Goal: Information Seeking & Learning: Understand process/instructions

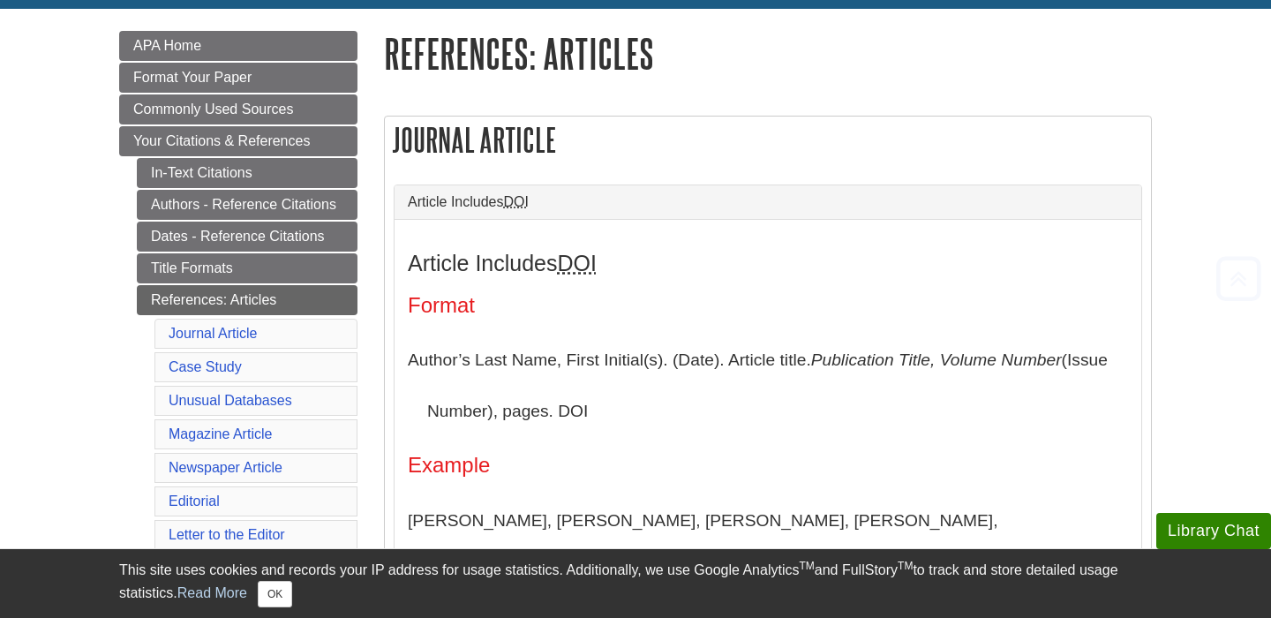
scroll to position [234, 0]
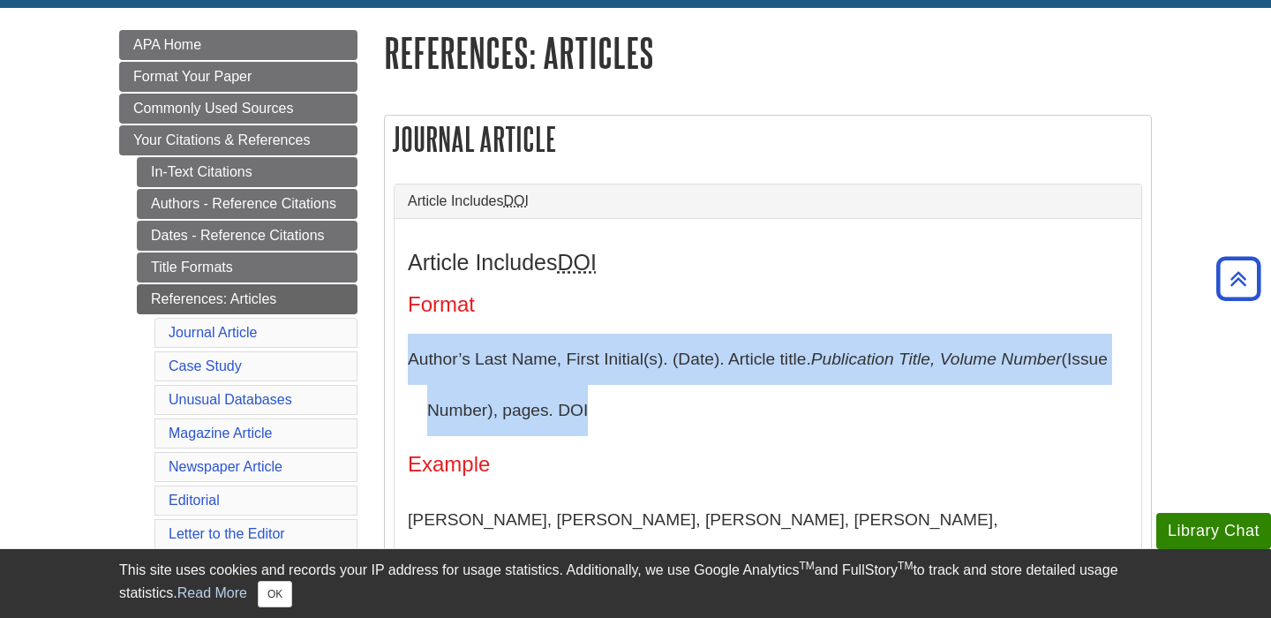
drag, startPoint x: 610, startPoint y: 425, endPoint x: 404, endPoint y: 365, distance: 214.0
click at [404, 365] on div "Article Includes DOI Format Author’s Last Name, First Initial(s). (Date). Artic…" at bounding box center [768, 602] width 747 height 769
copy p "Author’s Last Name, First Initial(s). (Date). Article title. Publication Title,…"
click at [404, 365] on div "Article Includes DOI Format Author’s Last Name, First Initial(s). (Date). Artic…" at bounding box center [768, 602] width 747 height 769
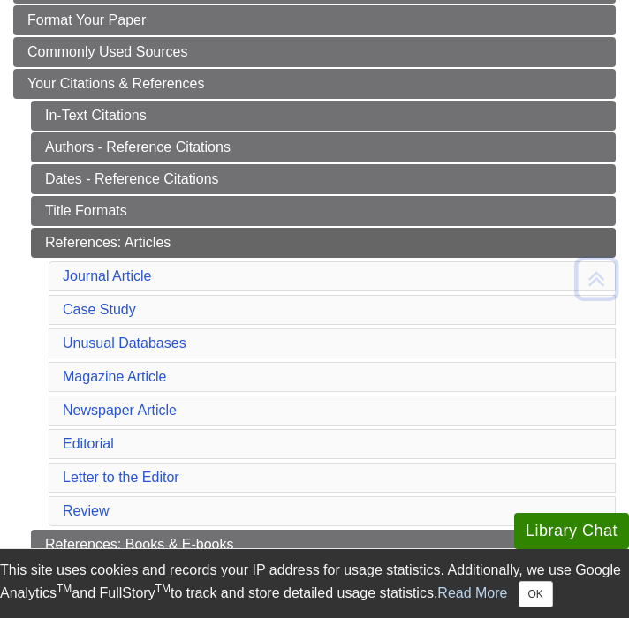
scroll to position [294, 0]
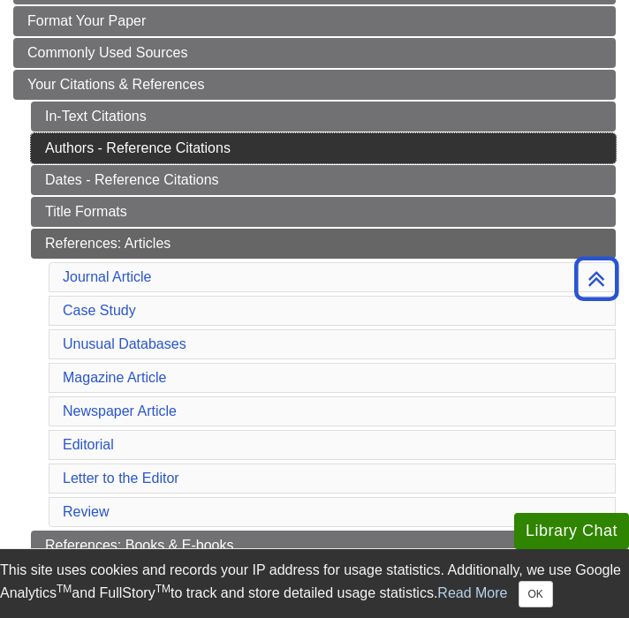
click at [160, 147] on link "Authors - Reference Citations" at bounding box center [323, 148] width 584 height 30
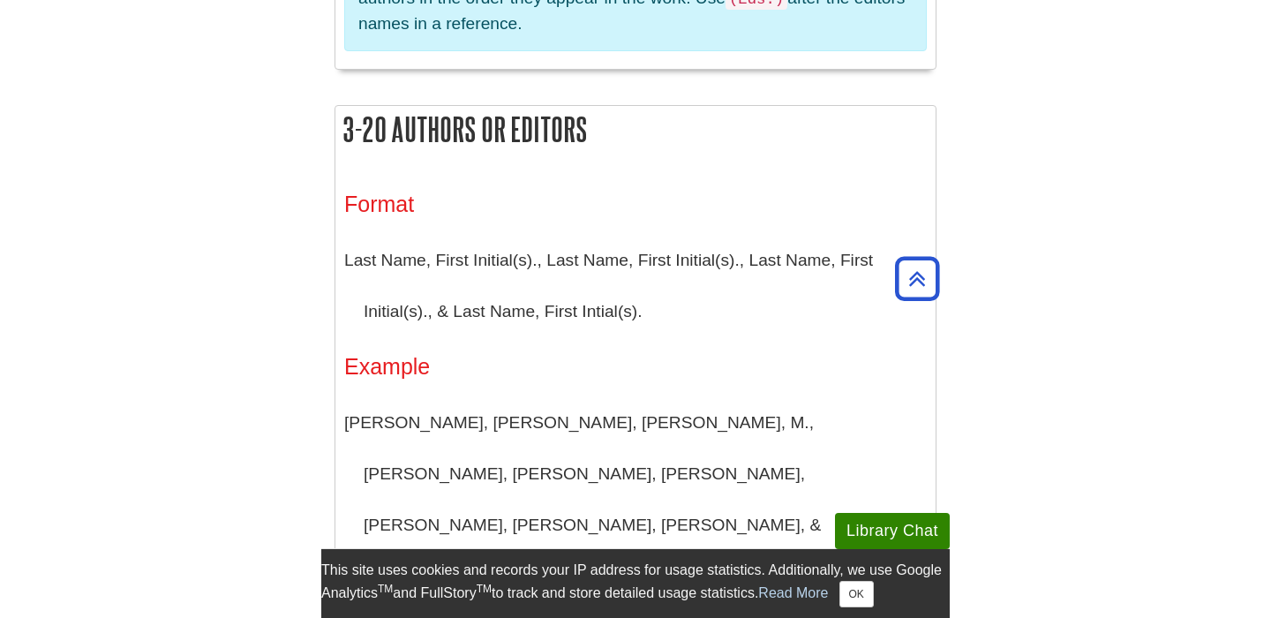
scroll to position [1834, 0]
